Goal: Transaction & Acquisition: Purchase product/service

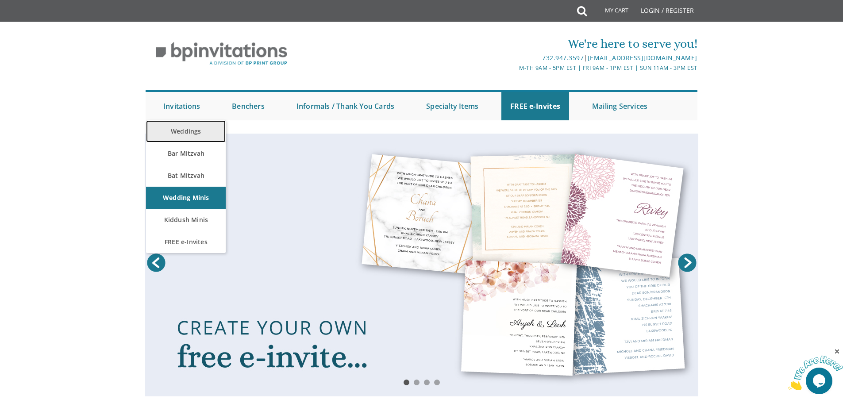
click at [186, 123] on link "Weddings" at bounding box center [186, 131] width 80 height 22
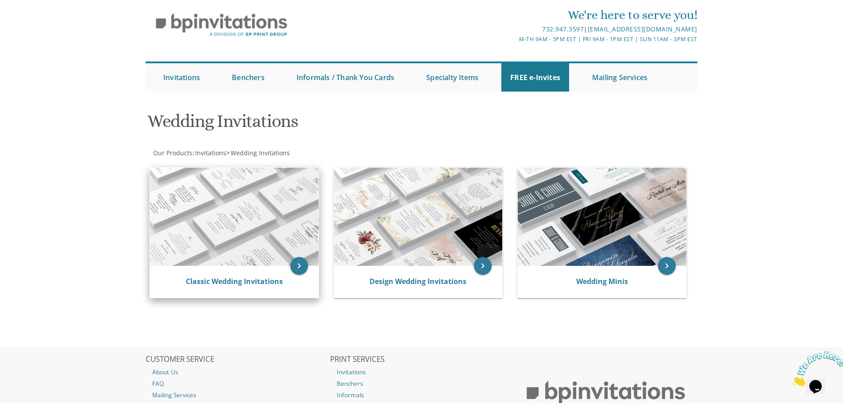
scroll to position [44, 0]
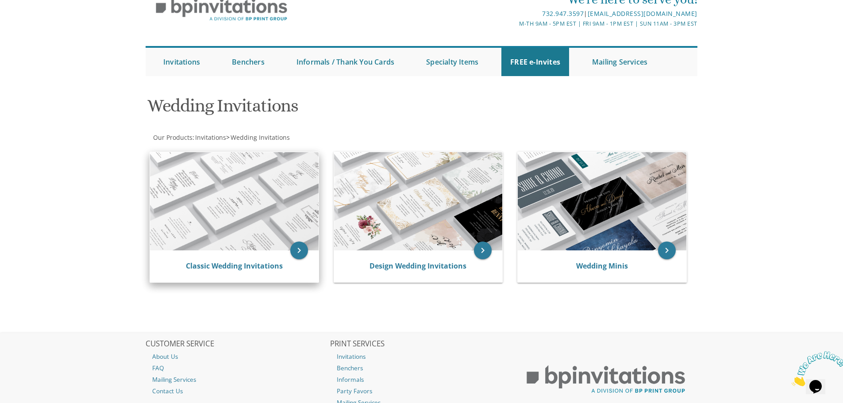
click at [255, 206] on img at bounding box center [234, 201] width 169 height 98
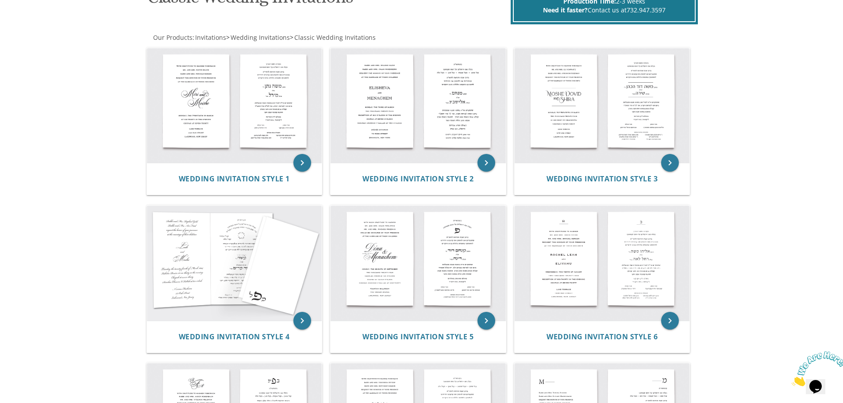
scroll to position [168, 0]
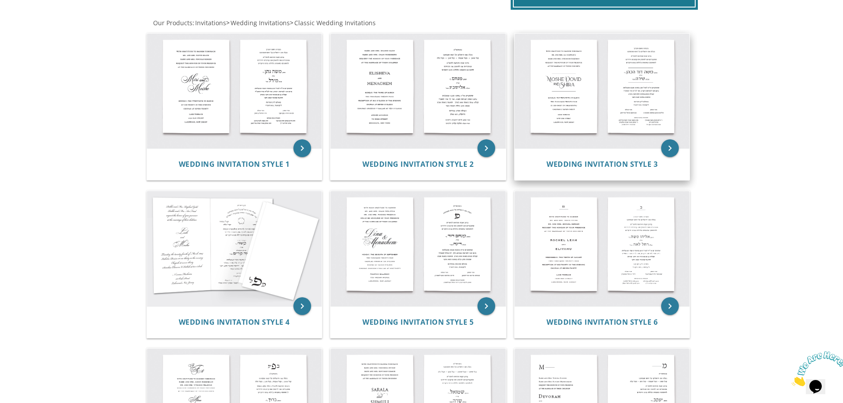
click at [625, 102] on img at bounding box center [602, 91] width 175 height 115
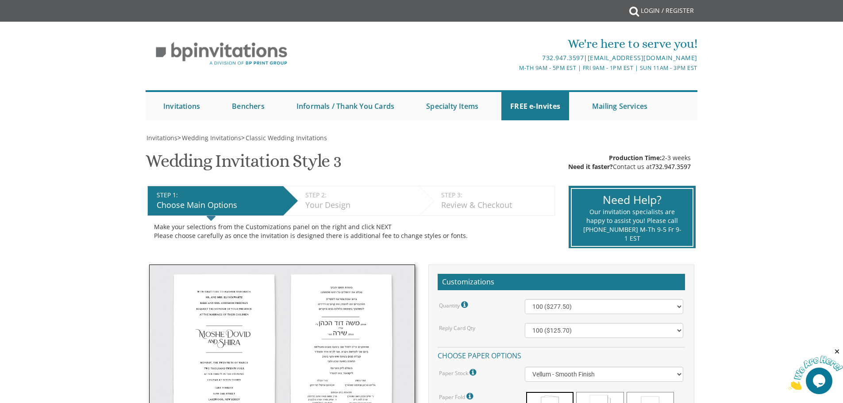
scroll to position [133, 0]
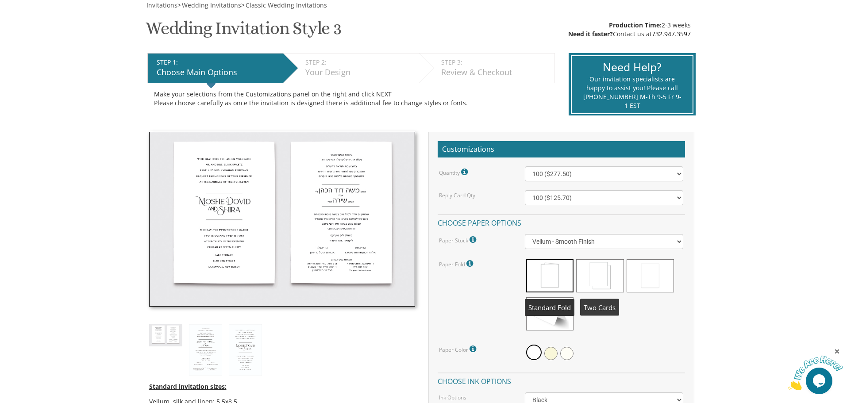
click at [589, 273] on span at bounding box center [599, 275] width 47 height 33
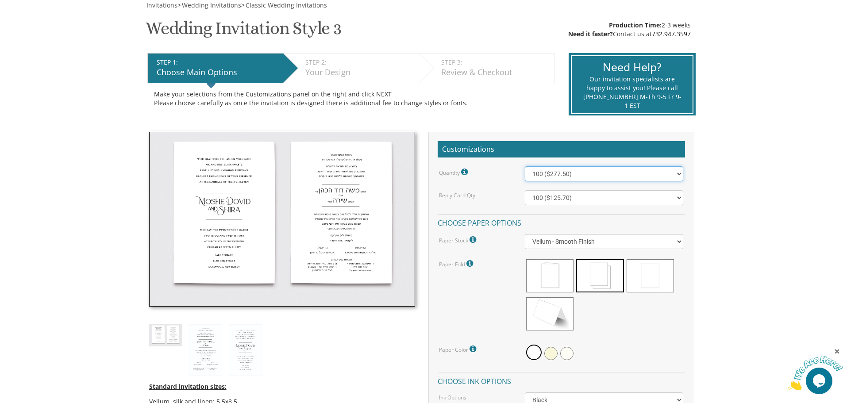
click at [579, 174] on select "100 ($277.50) 200 ($330.45) 300 ($380.65) 400 ($432.70) 500 ($482.10) 600 ($534…" at bounding box center [604, 173] width 158 height 15
select select "300"
click at [525, 166] on select "100 ($277.50) 200 ($330.45) 300 ($380.65) 400 ($432.70) 500 ($482.10) 600 ($534…" at bounding box center [604, 173] width 158 height 15
click at [641, 207] on div "Quantity Please note: Quantities may be modified after order completion. For we…" at bounding box center [561, 330] width 247 height 329
click at [641, 204] on select "100 ($125.70) 200 ($150.60) 300 ($177.95) 400 ($270.70) 500 ($225.30) 600 ($249…" at bounding box center [604, 197] width 158 height 15
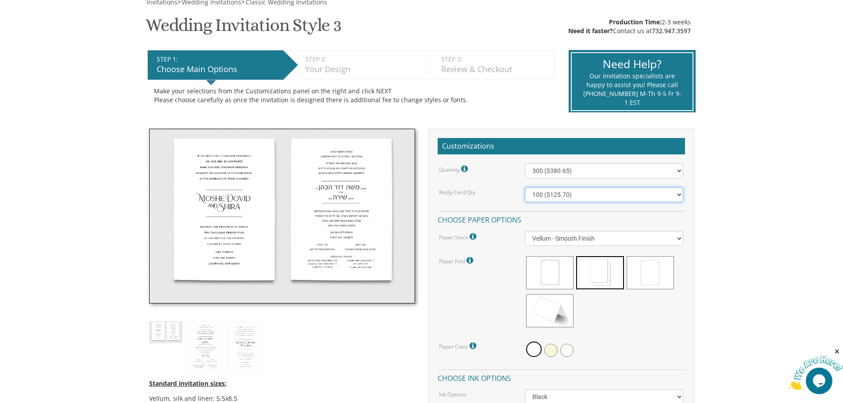
scroll to position [131, 0]
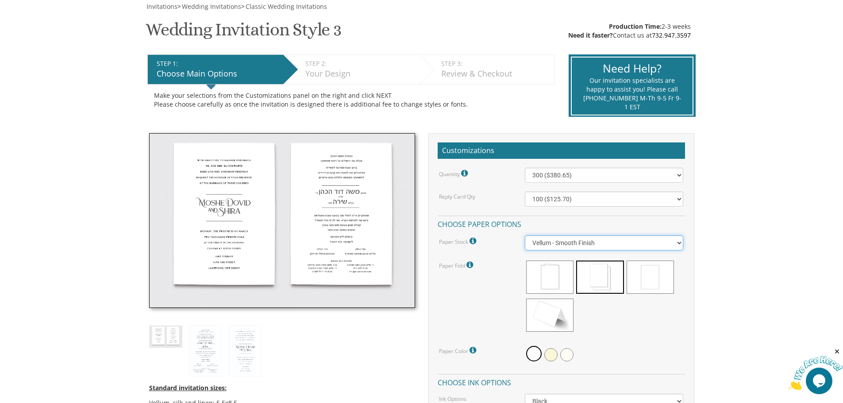
click at [558, 242] on select "Vellum - Smooth Finish Linen - Subtle Embossed Crosshatch Texture Silk - Soft, …" at bounding box center [604, 242] width 158 height 15
select select "Linen"
click at [525, 235] on select "Vellum - Smooth Finish Linen - Subtle Embossed Crosshatch Texture Silk - Soft, …" at bounding box center [604, 242] width 158 height 15
click at [585, 201] on select "100 ($181.42) 200 ($185.92) 300 ($193.42) 400 ($196.42) 500 ($254.30) 600 ($258…" at bounding box center [604, 199] width 158 height 15
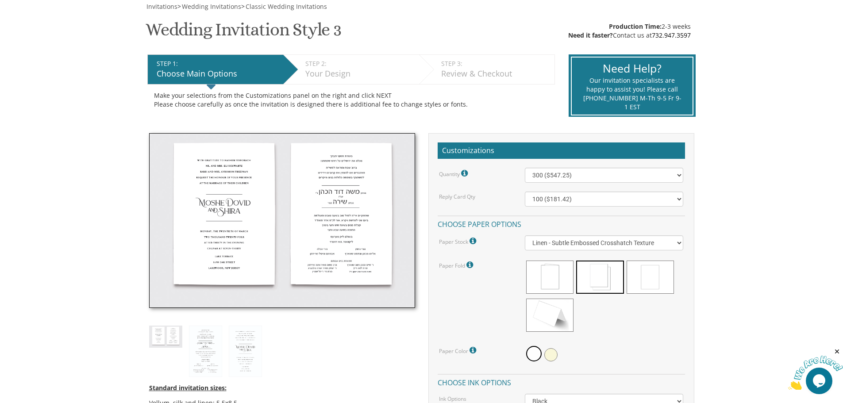
click at [470, 200] on label "Reply Card Qty" at bounding box center [457, 197] width 36 height 8
click at [466, 175] on icon at bounding box center [465, 174] width 9 height 8
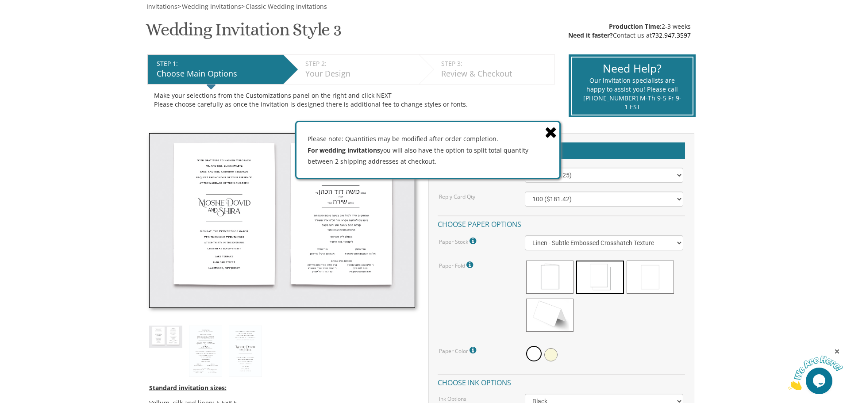
click at [552, 132] on icon at bounding box center [551, 131] width 12 height 15
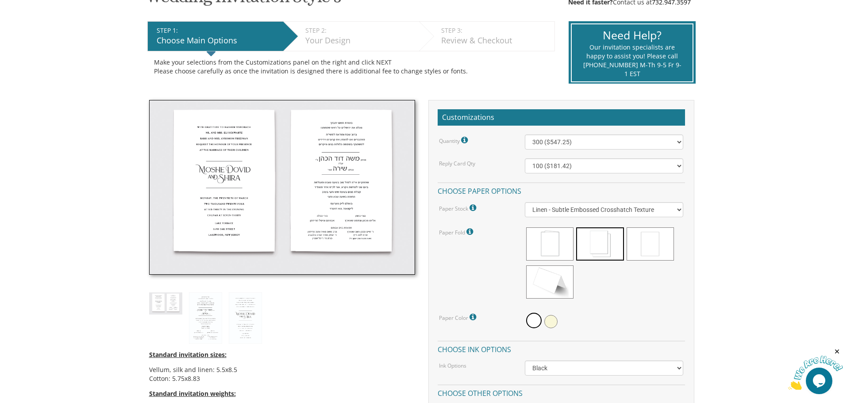
scroll to position [220, 0]
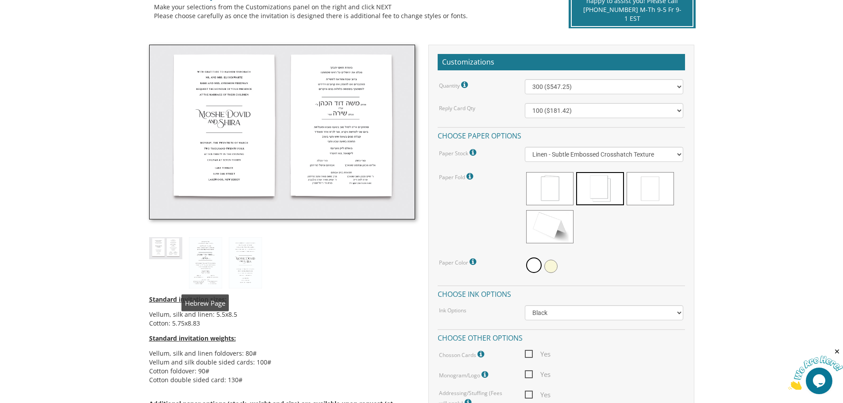
click at [205, 258] on img at bounding box center [205, 262] width 33 height 51
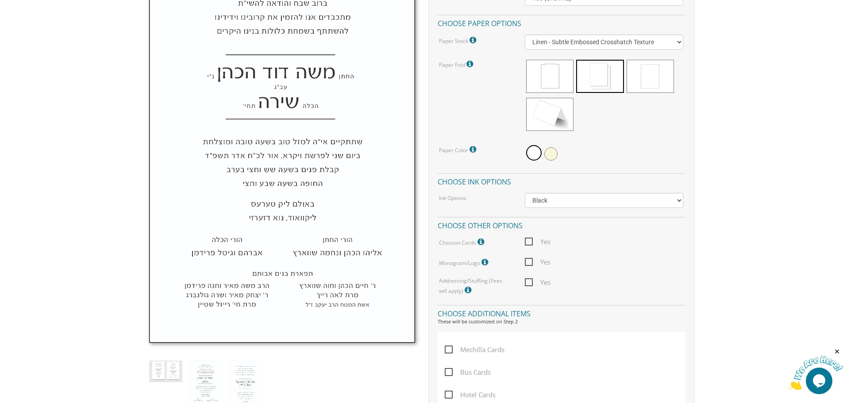
scroll to position [353, 0]
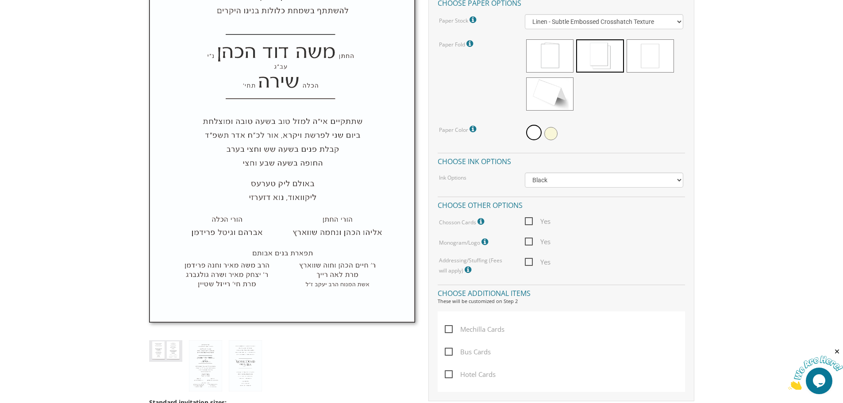
click at [158, 347] on img at bounding box center [165, 351] width 33 height 22
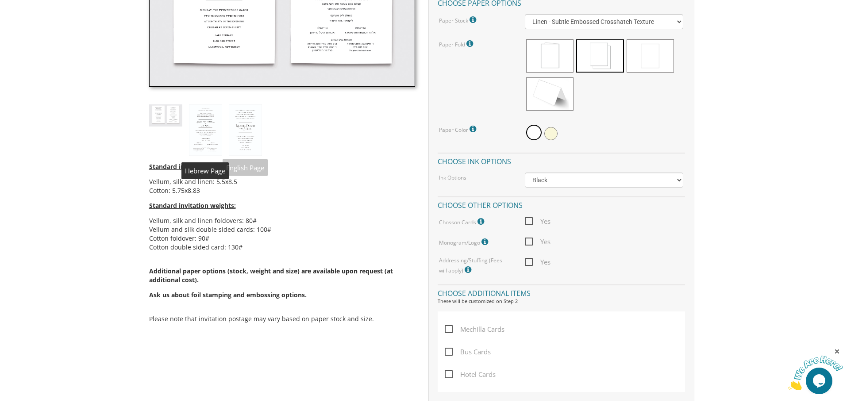
click at [207, 135] on img at bounding box center [205, 129] width 33 height 51
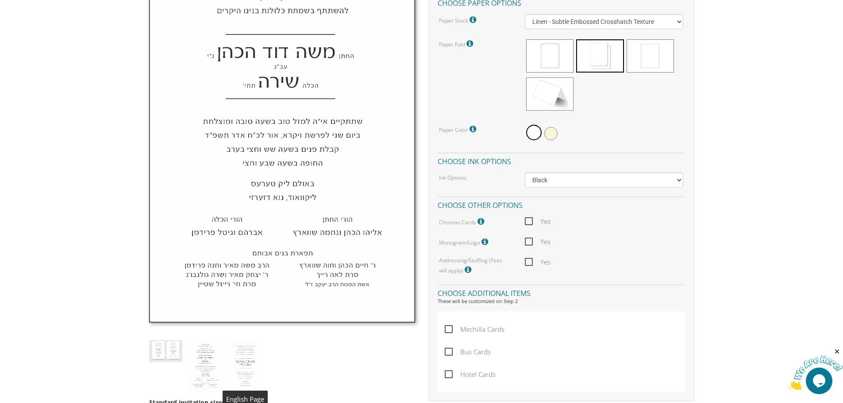
click at [250, 362] on img at bounding box center [245, 365] width 33 height 51
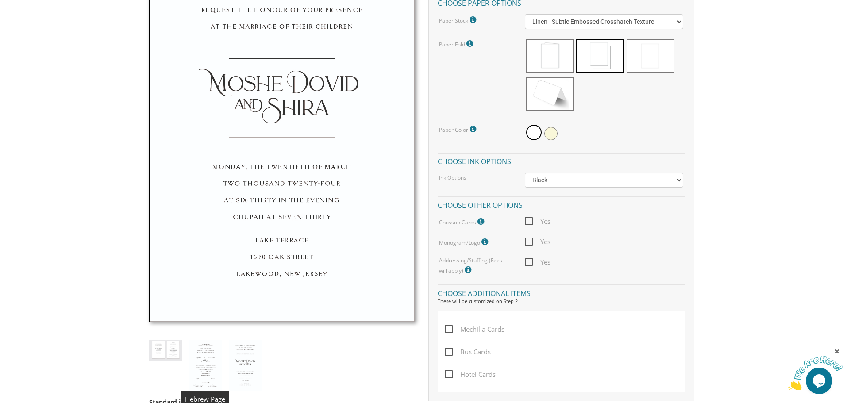
click at [197, 360] on img at bounding box center [205, 365] width 33 height 51
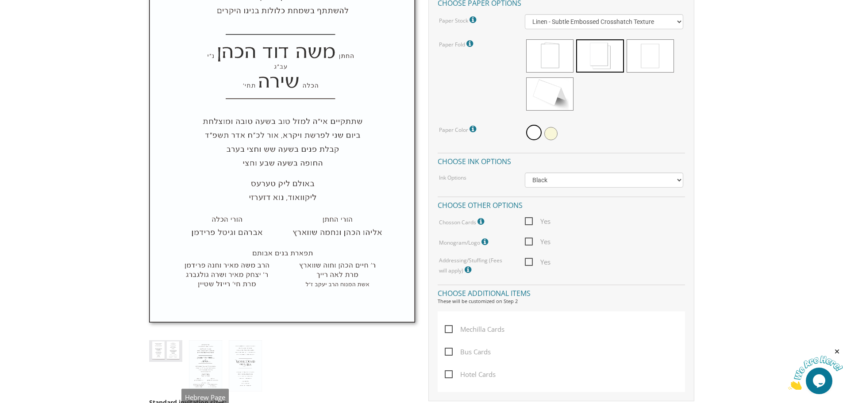
click at [165, 356] on img at bounding box center [165, 351] width 33 height 22
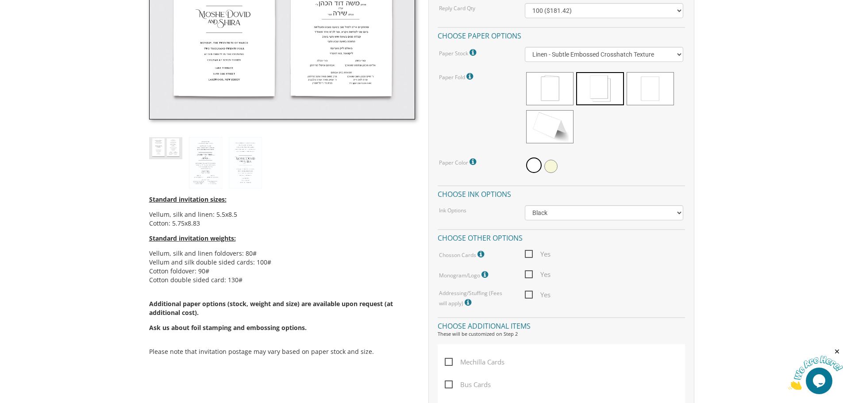
scroll to position [131, 0]
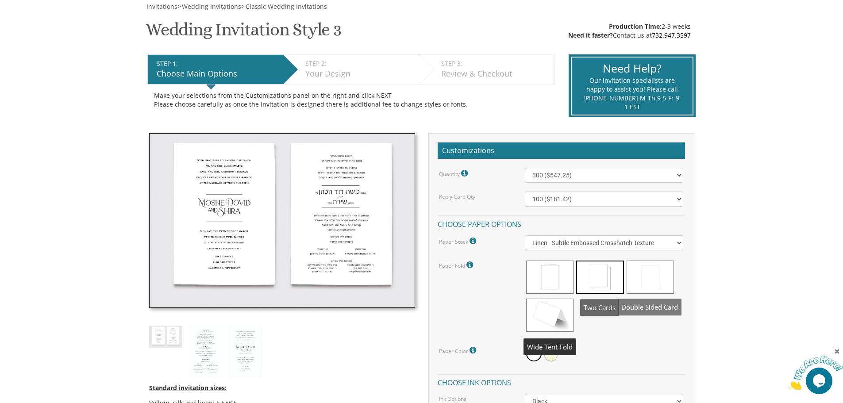
click at [664, 274] on span at bounding box center [650, 277] width 47 height 33
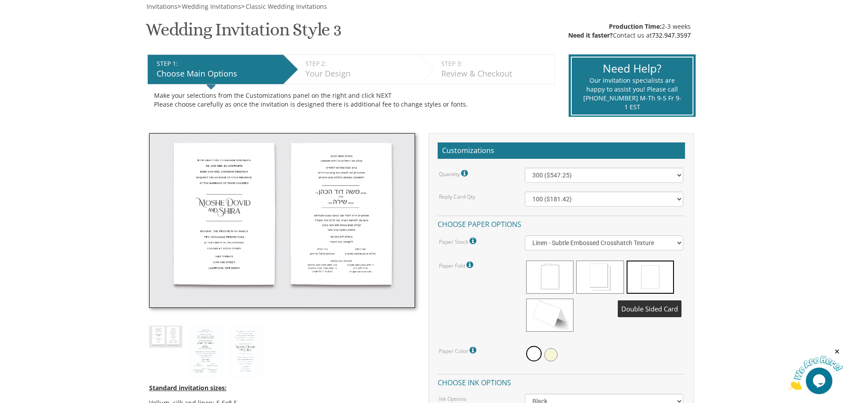
click at [648, 274] on span at bounding box center [650, 277] width 47 height 33
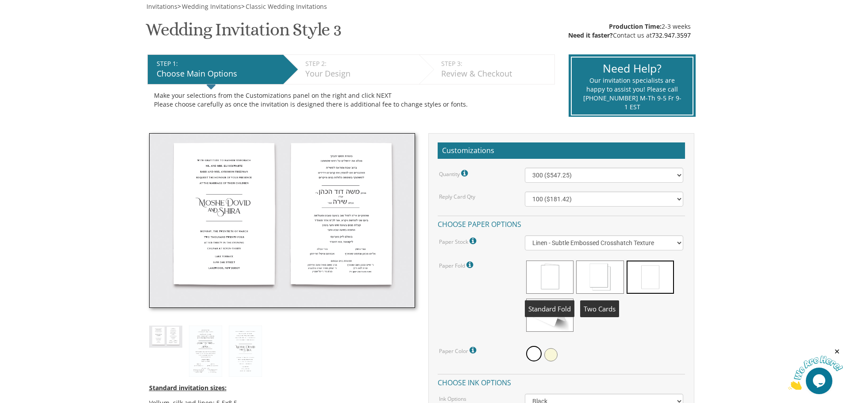
click at [552, 278] on span at bounding box center [549, 277] width 47 height 33
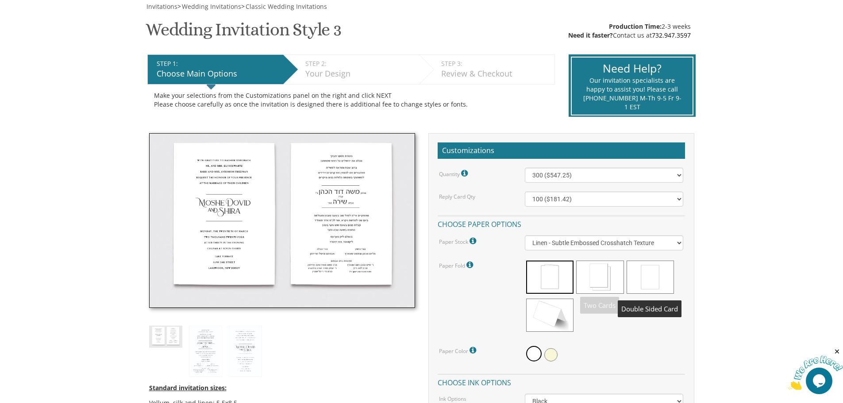
click at [636, 282] on span at bounding box center [650, 277] width 47 height 33
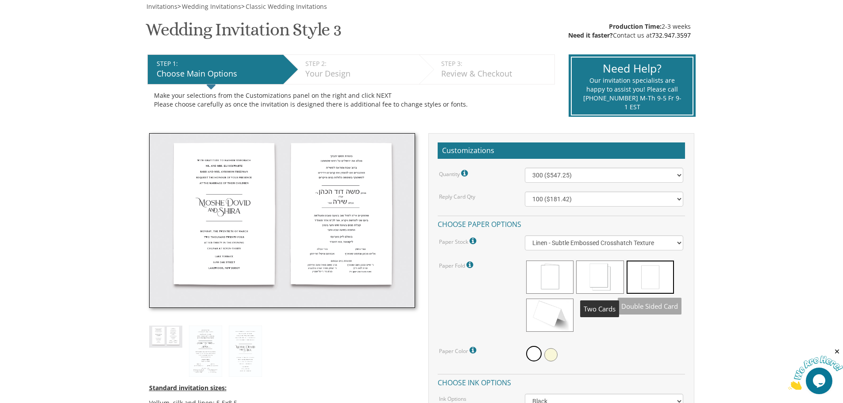
click at [594, 282] on span at bounding box center [599, 277] width 47 height 33
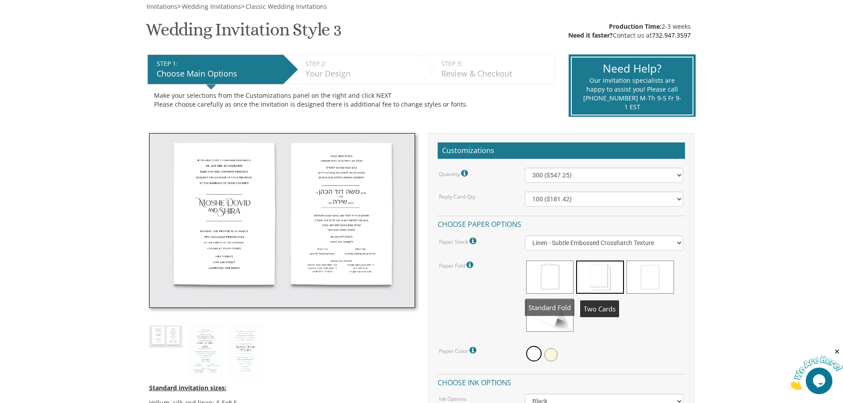
click at [544, 273] on span at bounding box center [549, 277] width 47 height 33
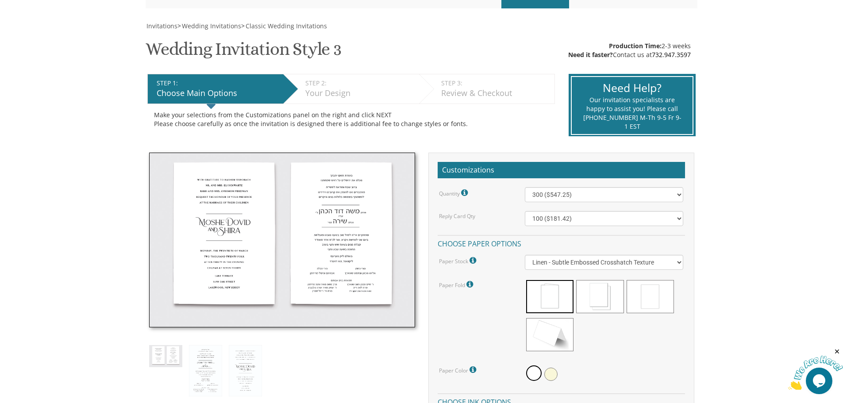
scroll to position [0, 0]
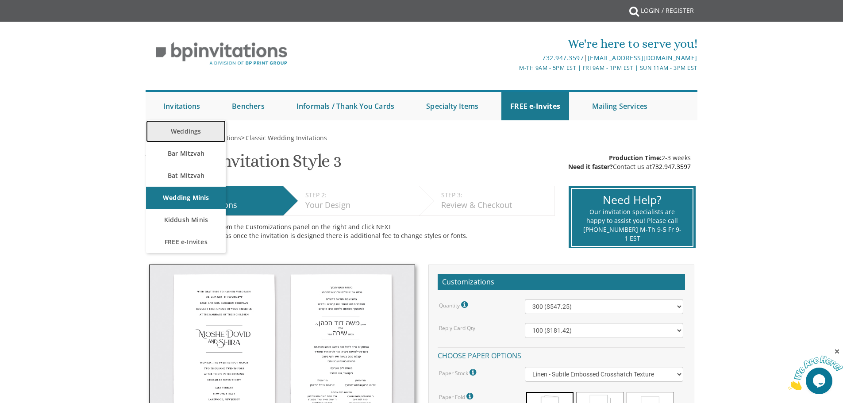
click at [194, 132] on link "Weddings" at bounding box center [186, 131] width 80 height 22
